Goal: Task Accomplishment & Management: Use online tool/utility

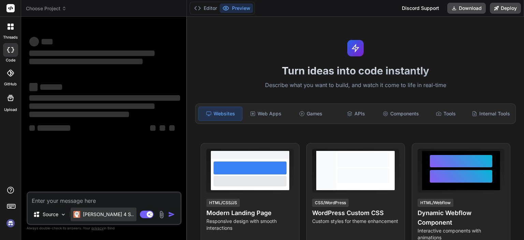
click at [109, 215] on p "[PERSON_NAME] 4 S.." at bounding box center [108, 214] width 51 height 7
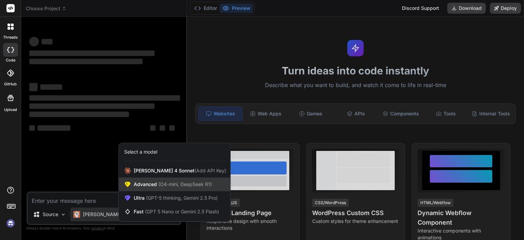
click at [170, 187] on span "(O4-mini, DeepSeek R1)" at bounding box center [184, 184] width 55 height 6
type textarea "x"
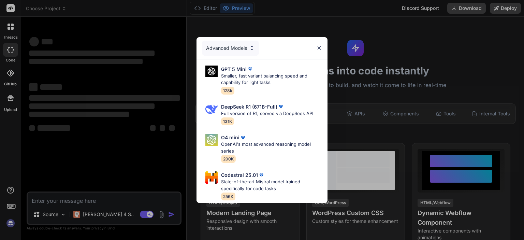
click at [119, 199] on div "Advanced Models GPT 5 Mini Smaller, fast variant balancing speed and capability…" at bounding box center [262, 120] width 524 height 240
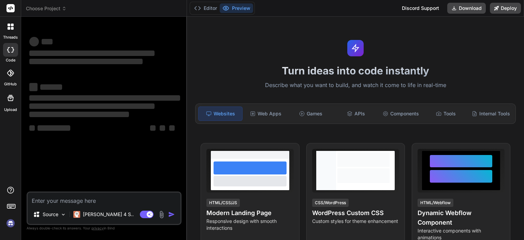
click at [90, 201] on textarea at bounding box center [104, 198] width 153 height 12
paste textarea "LOREMIPS DOLORSIT — AmetcoNsec Adipisc Elitseddoe Tempor Incidid utlabor - Etdo…"
type textarea "LOREMIPS DOLORSIT — AmetcoNsec Adipisc Elitseddoe Tempor Incidid utlabor - Etdo…"
type textarea "x"
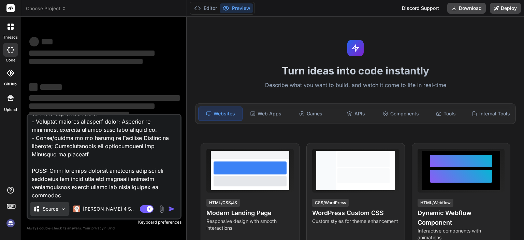
type textarea "LOREMIPS DOLORSIT — AmetcoNsec Adipisc Elitseddoe Tempor Incidid utlabor - Etdo…"
click at [65, 207] on img at bounding box center [63, 209] width 6 height 6
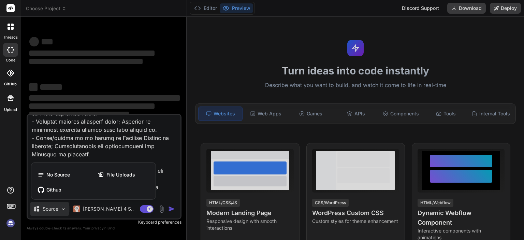
click at [67, 207] on div at bounding box center [262, 120] width 524 height 240
type textarea "x"
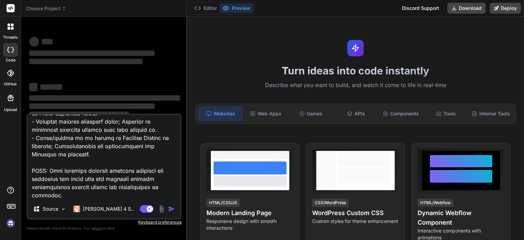
click at [110, 189] on textarea at bounding box center [104, 157] width 153 height 85
click at [119, 156] on textarea at bounding box center [104, 157] width 153 height 85
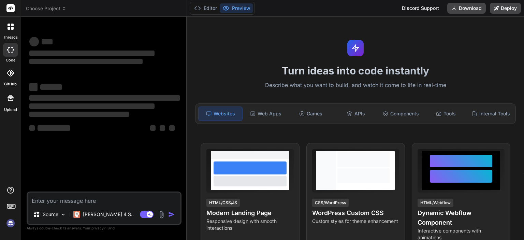
scroll to position [0, 0]
type textarea "x"
click at [104, 114] on span "‌" at bounding box center [79, 113] width 100 height 5
click at [70, 199] on textarea at bounding box center [104, 198] width 153 height 12
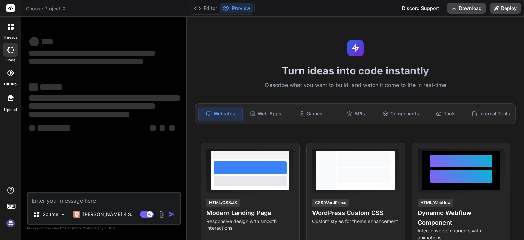
click at [70, 199] on textarea at bounding box center [104, 198] width 153 height 12
click at [80, 144] on div "‌ ‌ ‌ ‌ ‌ ‌ ‌ ‌ ‌ ‌ ‌ ‌ ‌ ‌" at bounding box center [104, 106] width 153 height 169
click at [274, 114] on div "Web Apps" at bounding box center [266, 113] width 44 height 14
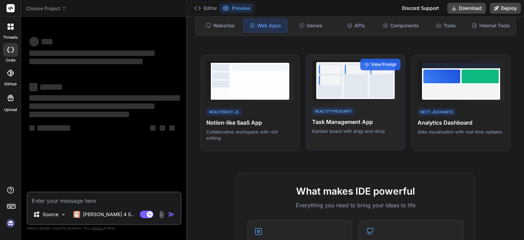
scroll to position [67, 0]
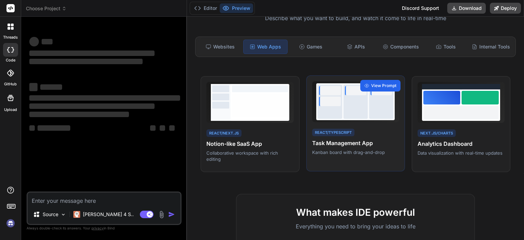
click at [371, 89] on span "View Prompt" at bounding box center [383, 86] width 25 height 6
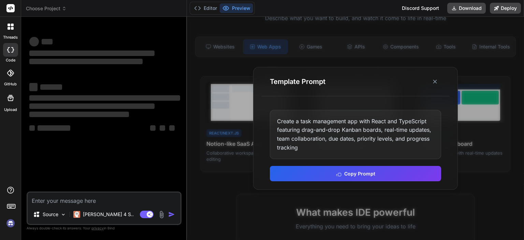
click at [322, 137] on div "Create a task management app with React and TypeScript featuring drag-and-drop …" at bounding box center [355, 134] width 171 height 49
click at [435, 79] on icon at bounding box center [434, 81] width 7 height 7
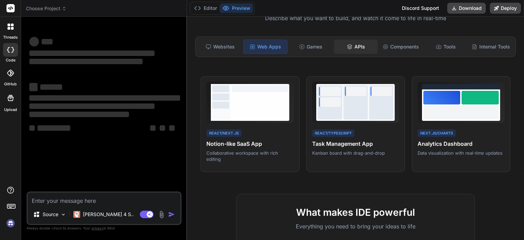
click at [347, 49] on icon at bounding box center [349, 46] width 5 height 5
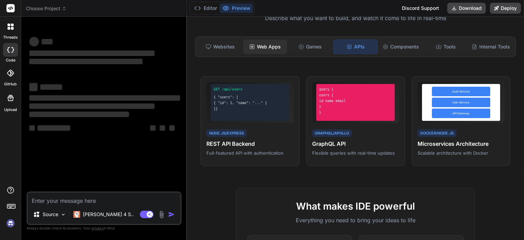
click at [264, 48] on div "Web Apps" at bounding box center [265, 47] width 44 height 14
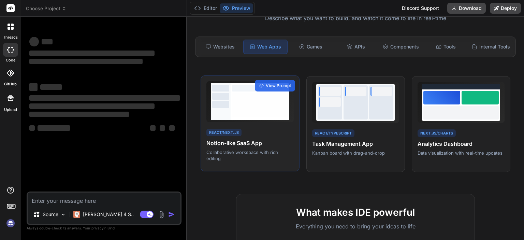
click at [235, 147] on h4 "Notion-like SaaS App" at bounding box center [249, 143] width 87 height 8
click at [270, 89] on span "View Prompt" at bounding box center [278, 86] width 25 height 6
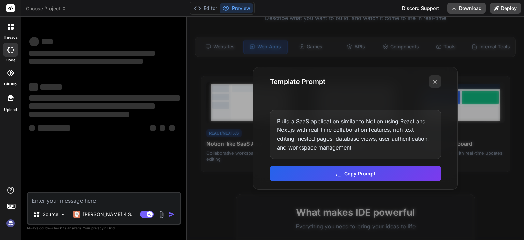
click at [433, 83] on line at bounding box center [434, 81] width 3 height 3
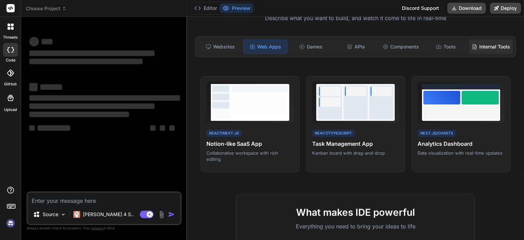
click at [486, 45] on div "Internal Tools" at bounding box center [491, 47] width 44 height 14
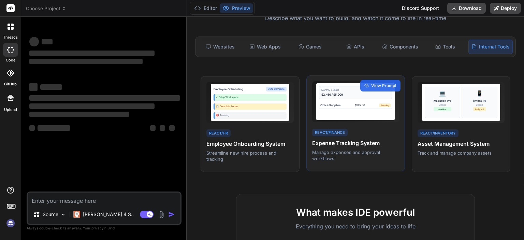
click at [351, 146] on h4 "Expense Tracking System" at bounding box center [355, 143] width 87 height 8
click at [377, 89] on span "View Prompt" at bounding box center [383, 86] width 25 height 6
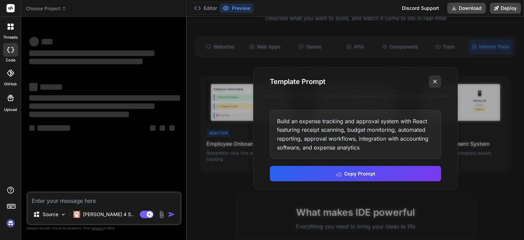
click at [435, 77] on button at bounding box center [435, 81] width 12 height 12
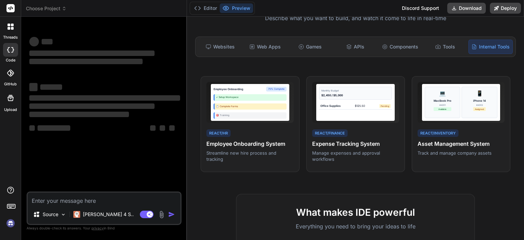
click at [58, 196] on textarea at bounding box center [104, 198] width 153 height 12
paste textarea "DETAILED OVERVIEW — KashmiRise Journal Management System Project summary - Buil…"
type textarea "DETAILED OVERVIEW — KashmiRise Journal Management System Project summary - Buil…"
type textarea "x"
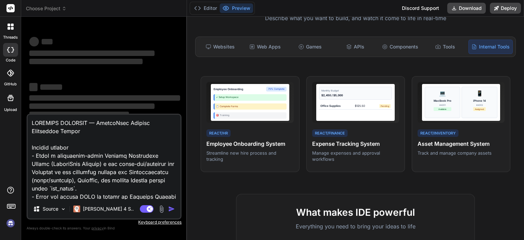
scroll to position [4207, 0]
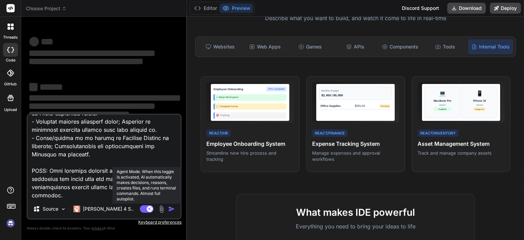
type textarea "DETAILED OVERVIEW — KashmiRise Journal Management System Project summary - Buil…"
click at [143, 207] on rect at bounding box center [147, 209] width 14 height 8
click at [143, 207] on rect at bounding box center [143, 209] width 6 height 6
click at [163, 209] on img at bounding box center [162, 209] width 8 height 8
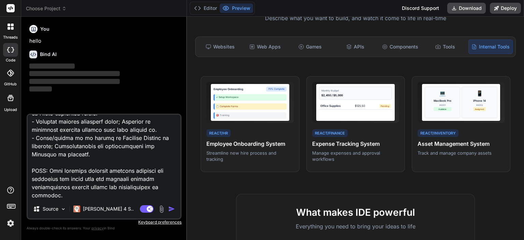
click at [170, 208] on img "button" at bounding box center [171, 208] width 7 height 7
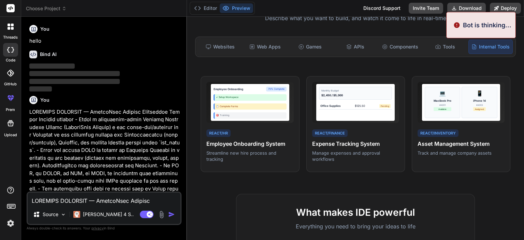
type textarea "x"
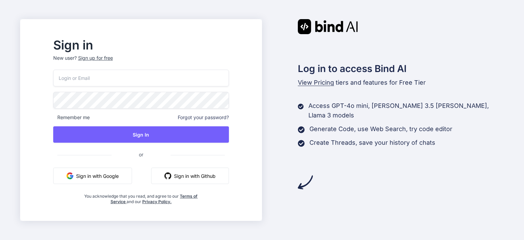
click at [132, 179] on button "Sign in with Google" at bounding box center [92, 175] width 79 height 16
